Goal: Information Seeking & Learning: Learn about a topic

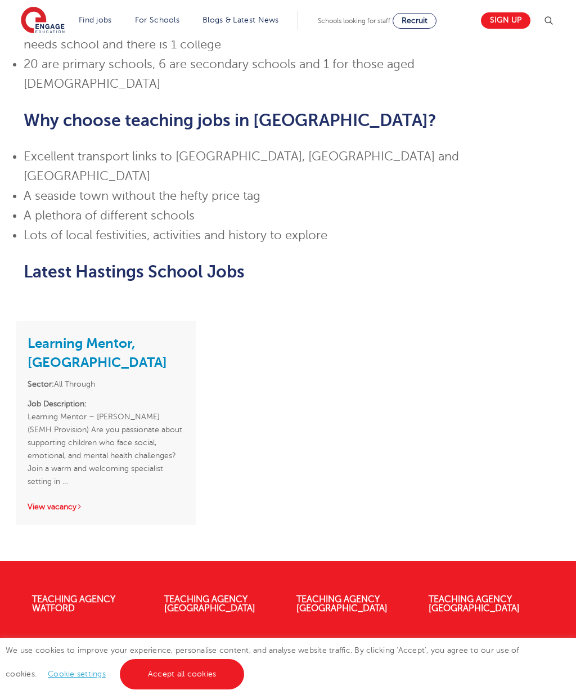
scroll to position [873, 0]
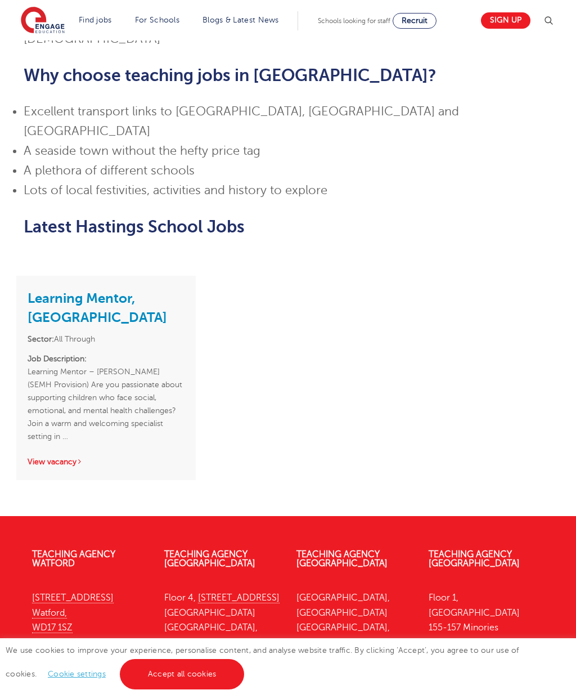
click at [41, 457] on link "View vacancy" at bounding box center [55, 461] width 55 height 8
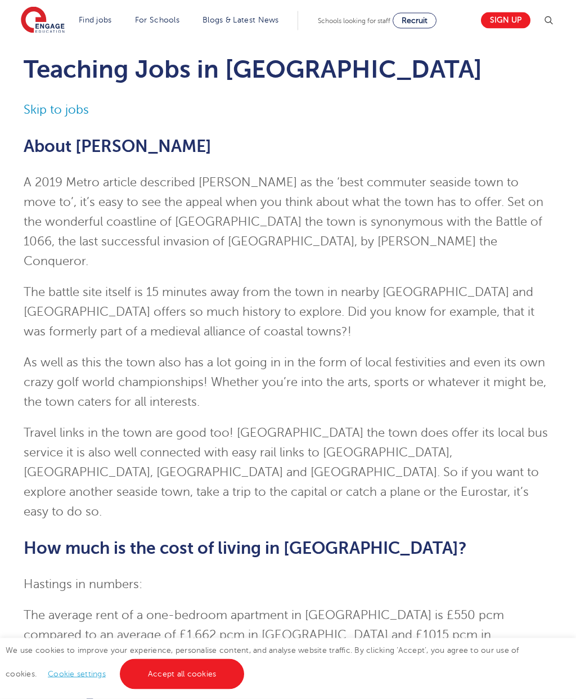
scroll to position [0, 0]
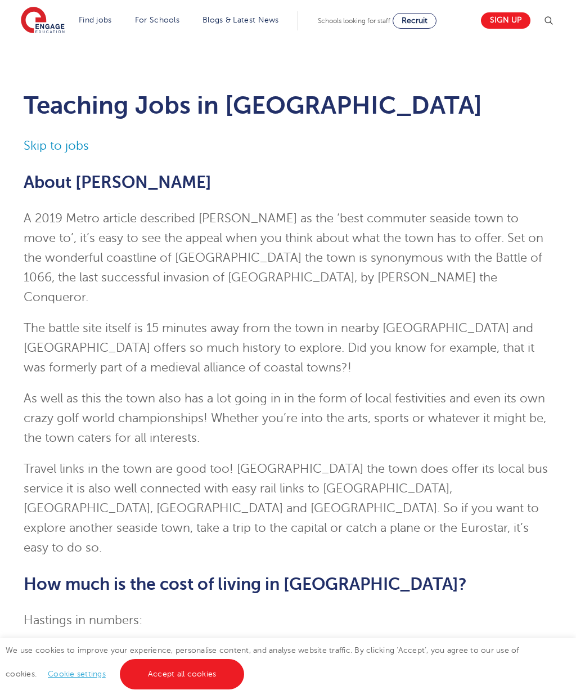
click at [53, 145] on link "Skip to jobs" at bounding box center [56, 146] width 65 height 14
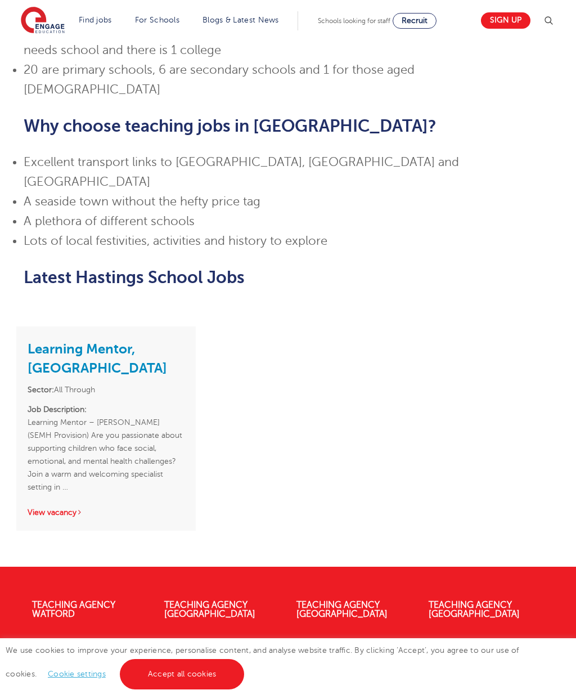
scroll to position [873, 0]
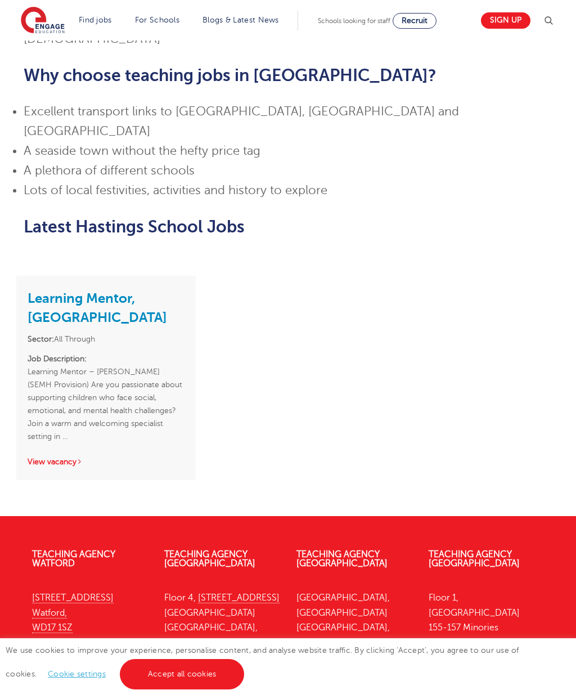
click at [33, 290] on link "Learning Mentor, Hastings" at bounding box center [98, 307] width 140 height 35
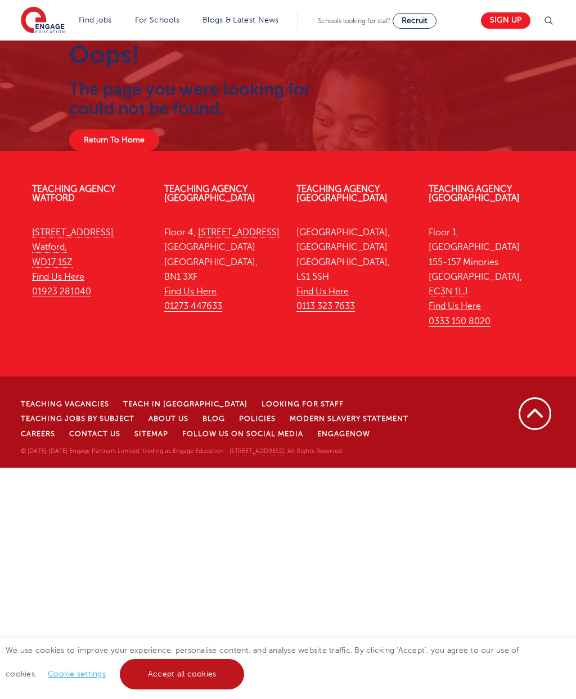
click at [141, 672] on link "Accept all cookies" at bounding box center [182, 674] width 125 height 30
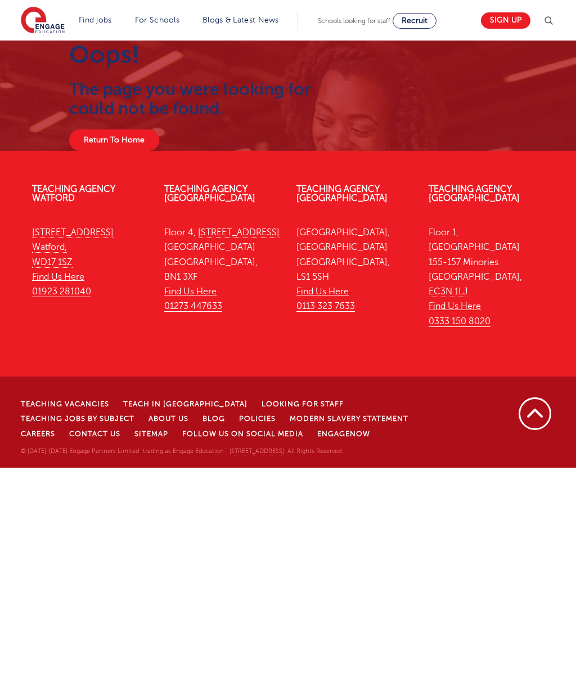
click at [200, 199] on link "Teaching Agency [GEOGRAPHIC_DATA]" at bounding box center [209, 193] width 91 height 19
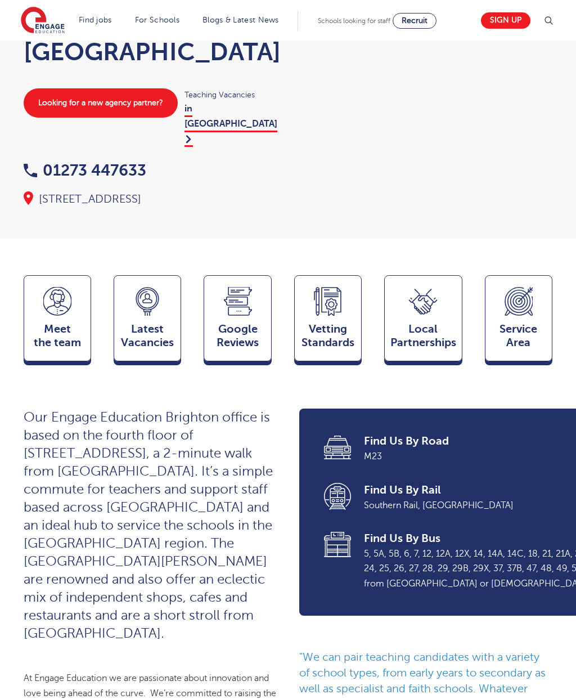
click at [154, 322] on span "Latest Vacancies" at bounding box center [147, 335] width 55 height 27
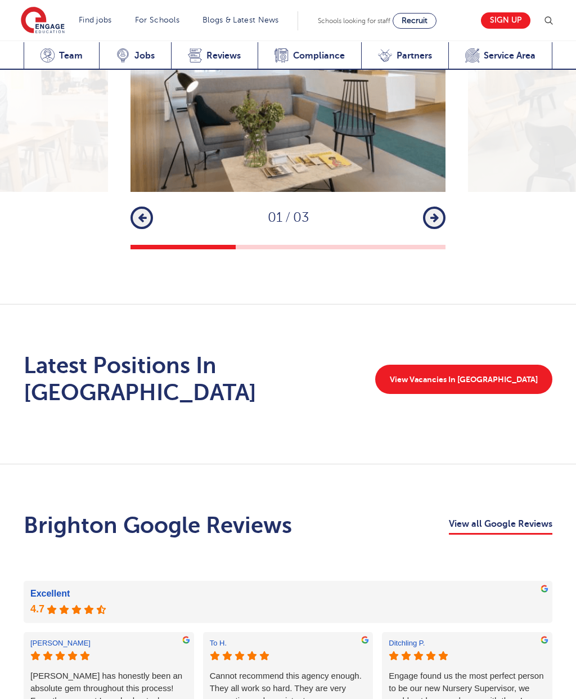
scroll to position [1896, 0]
click at [475, 365] on link "View Vacancies In Brighton" at bounding box center [463, 379] width 177 height 29
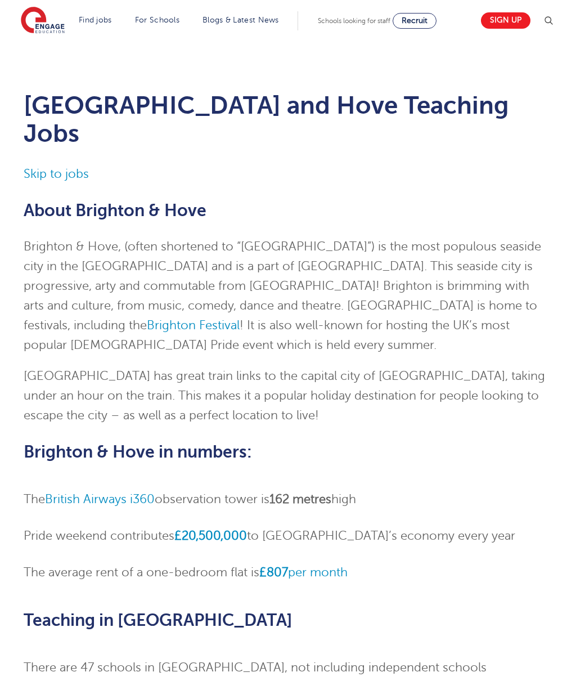
click at [0, 0] on link "All jobs" at bounding box center [0, 0] width 0 height 0
click at [8, 121] on div "Brighton and Hove Teaching Jobs Skip to jobs About Brighton & Hove Brighton & H…" at bounding box center [288, 560] width 576 height 1038
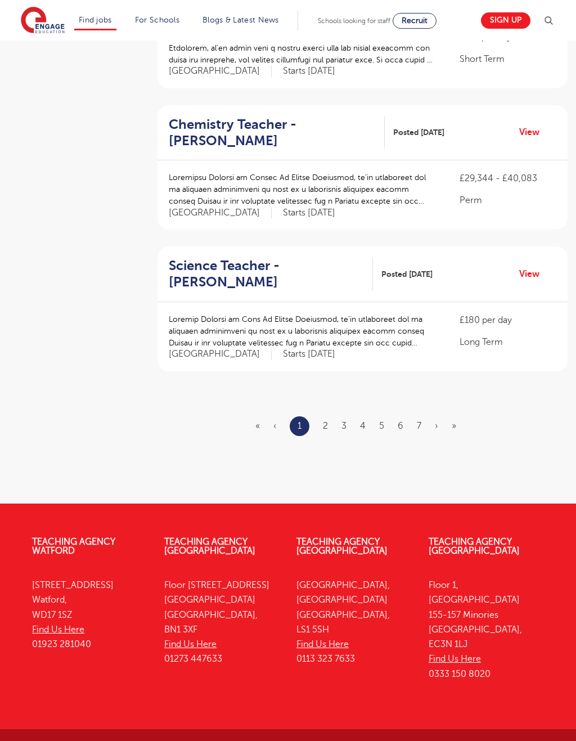
scroll to position [1233, 0]
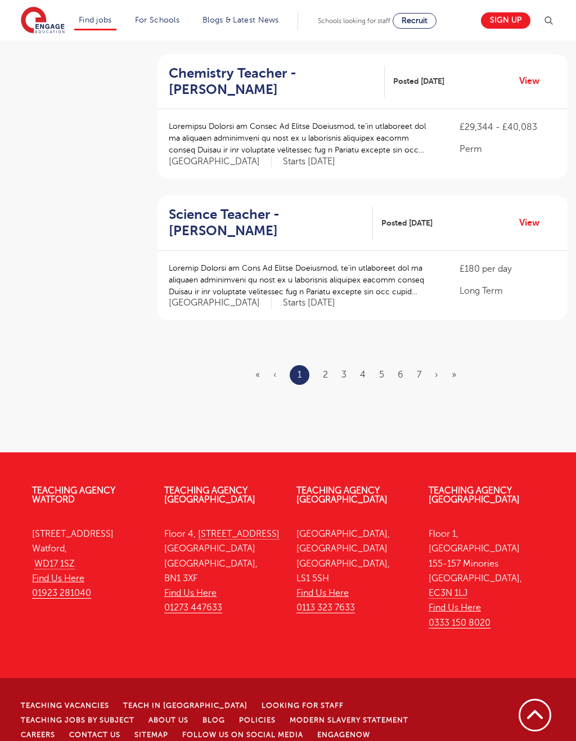
click at [324, 370] on link "2" at bounding box center [325, 375] width 5 height 10
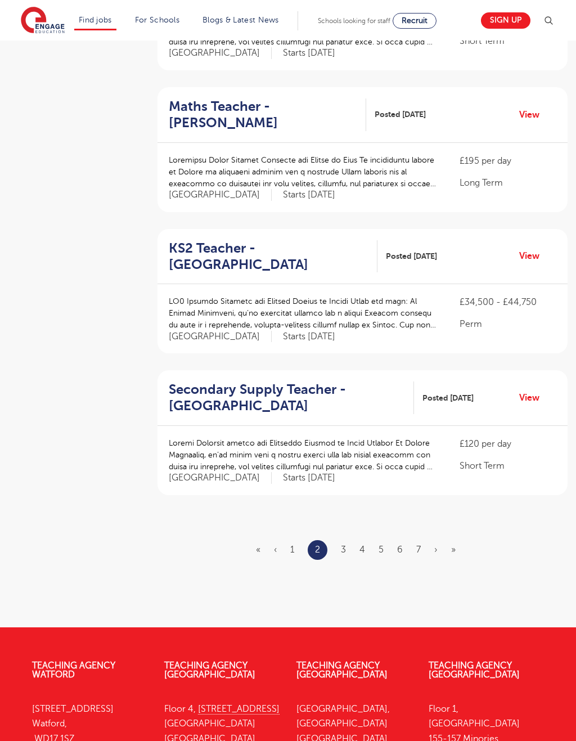
scroll to position [1050, 0]
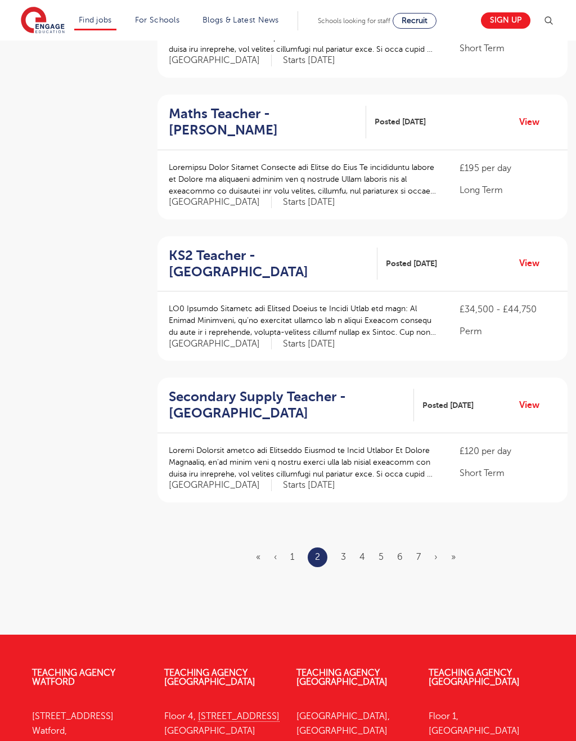
click at [345, 552] on link "3" at bounding box center [343, 557] width 5 height 10
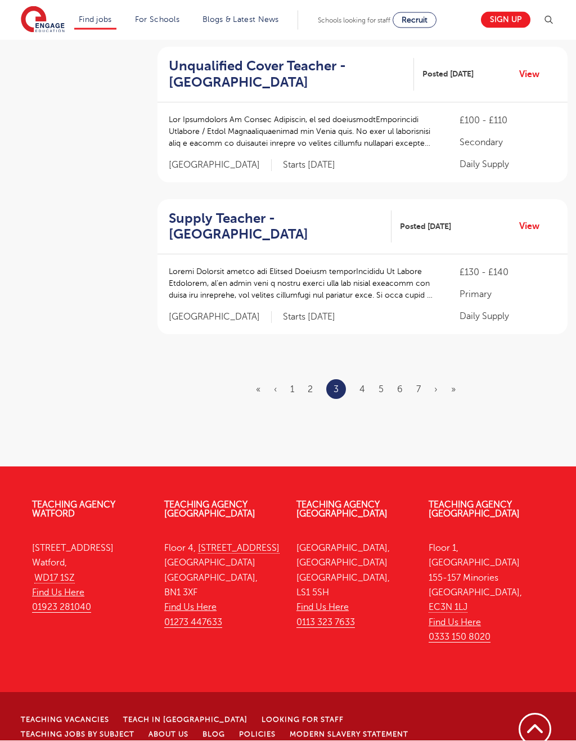
scroll to position [1244, 0]
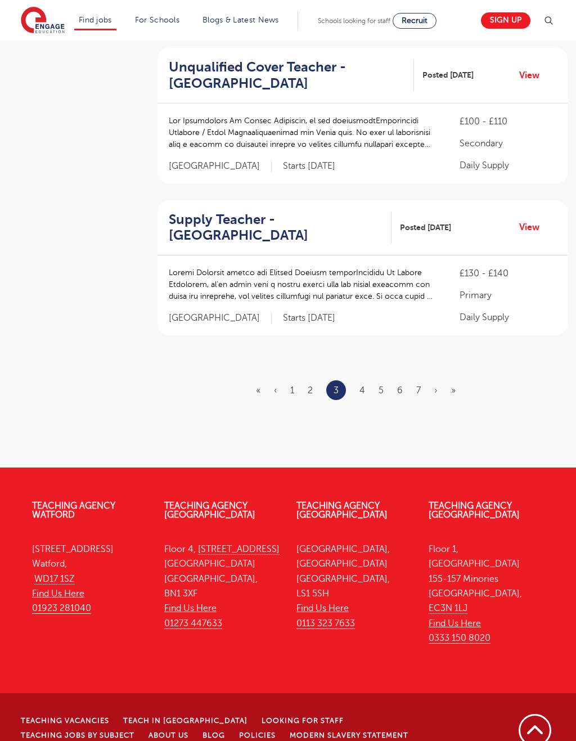
click at [361, 385] on link "4" at bounding box center [362, 390] width 6 height 10
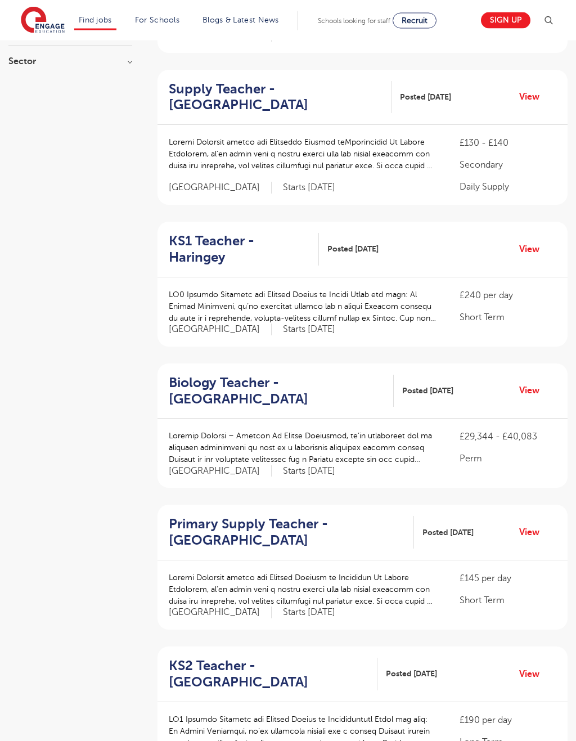
scroll to position [179, 0]
